Goal: Task Accomplishment & Management: Use online tool/utility

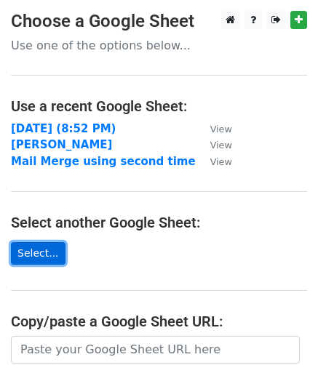
click at [39, 256] on link "Select..." at bounding box center [38, 253] width 55 height 23
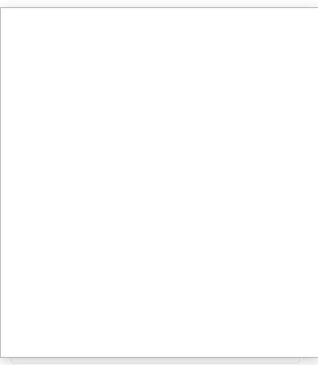
scroll to position [3, 0]
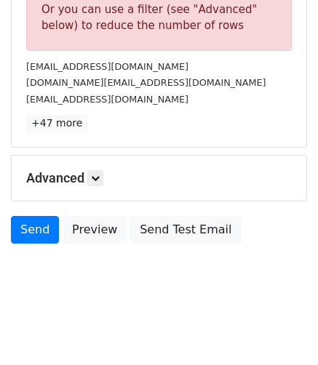
scroll to position [572, 0]
